Goal: Task Accomplishment & Management: Manage account settings

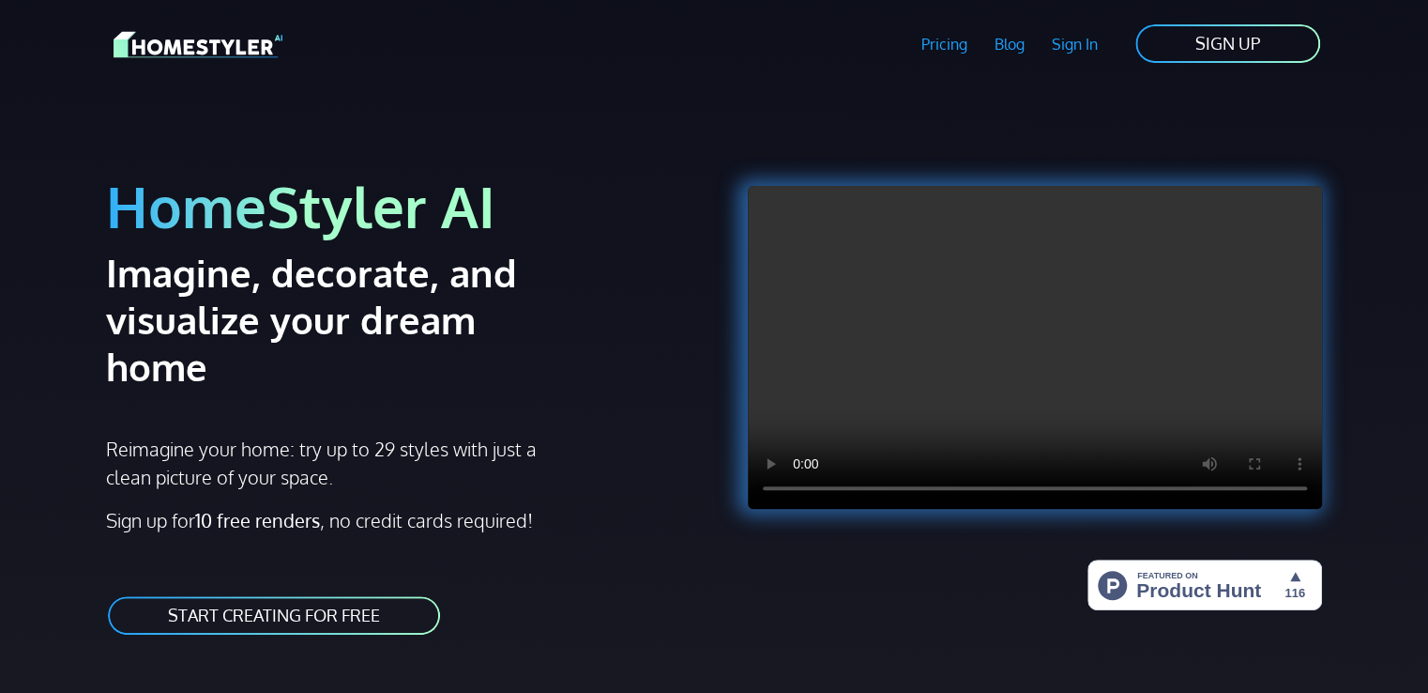
click at [1067, 50] on link "Sign In" at bounding box center [1074, 44] width 73 height 43
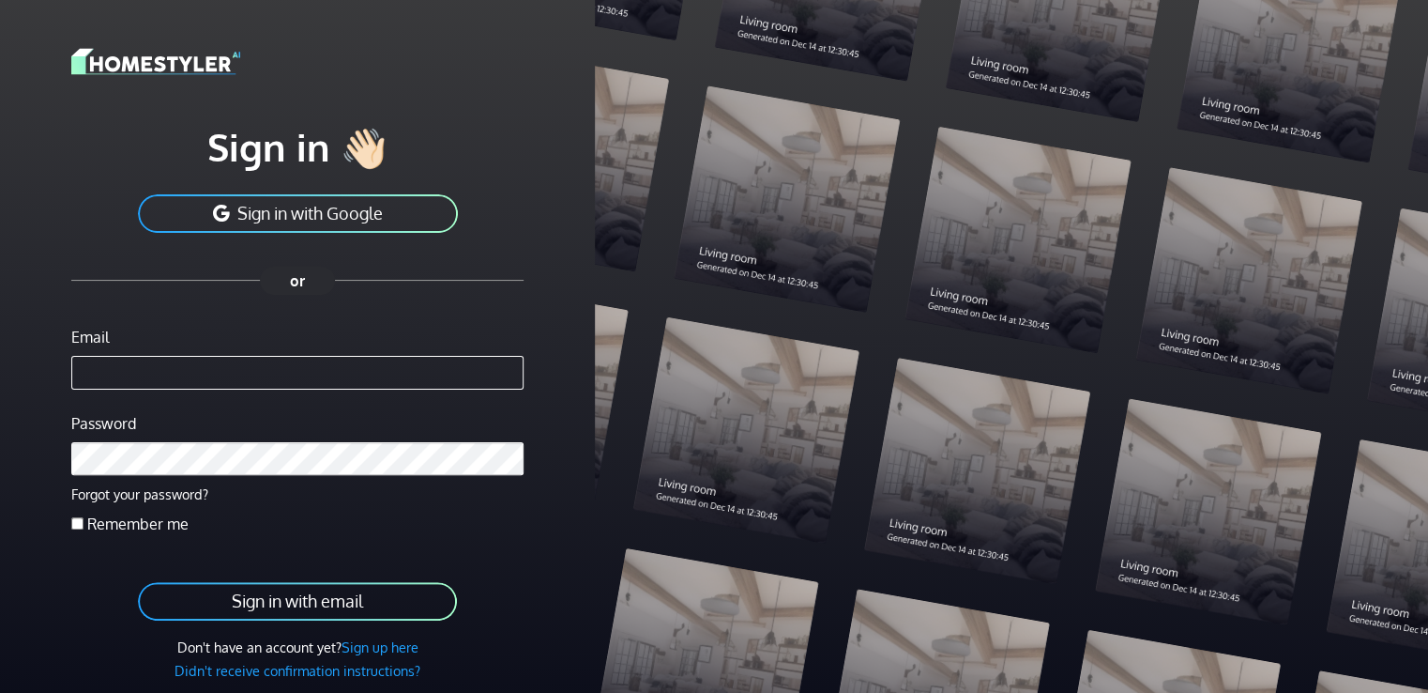
click at [210, 373] on input "Email" at bounding box center [297, 373] width 452 height 34
type input "**********"
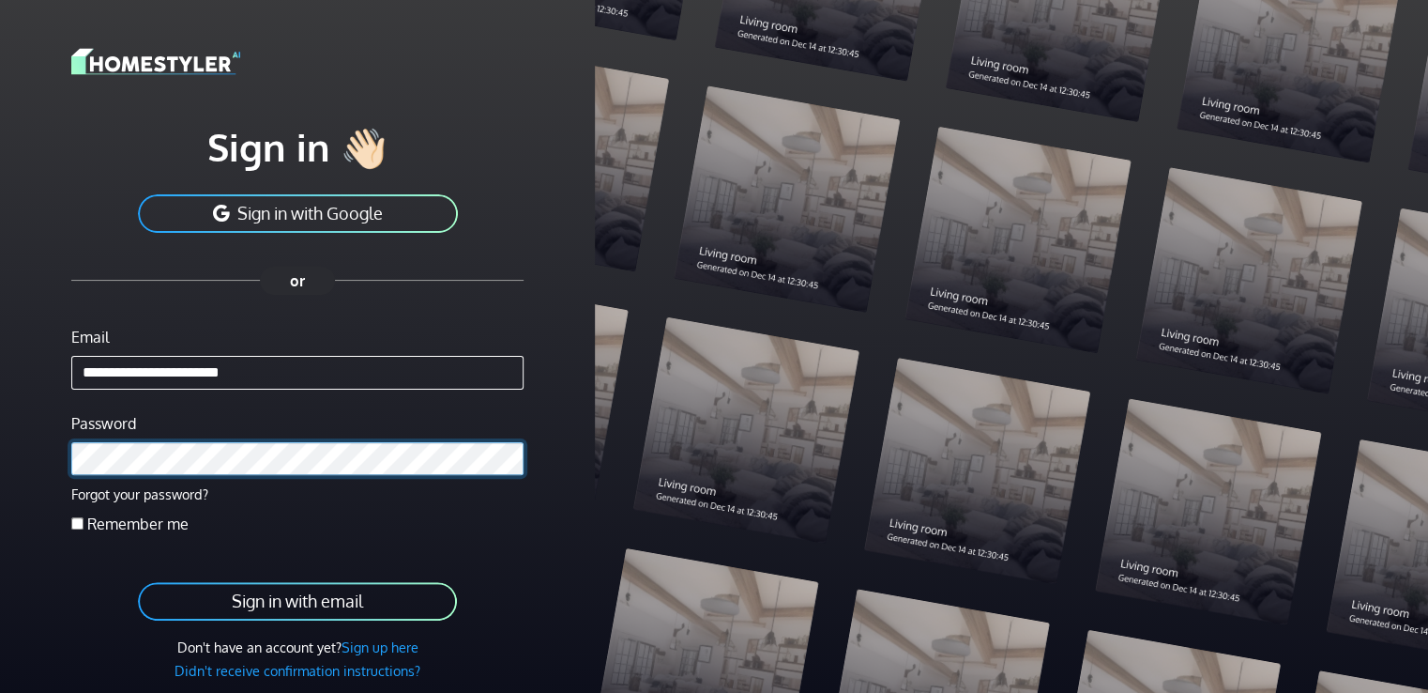
click at [136, 580] on button "Sign in with email" at bounding box center [297, 601] width 323 height 42
